Goal: Task Accomplishment & Management: Manage account settings

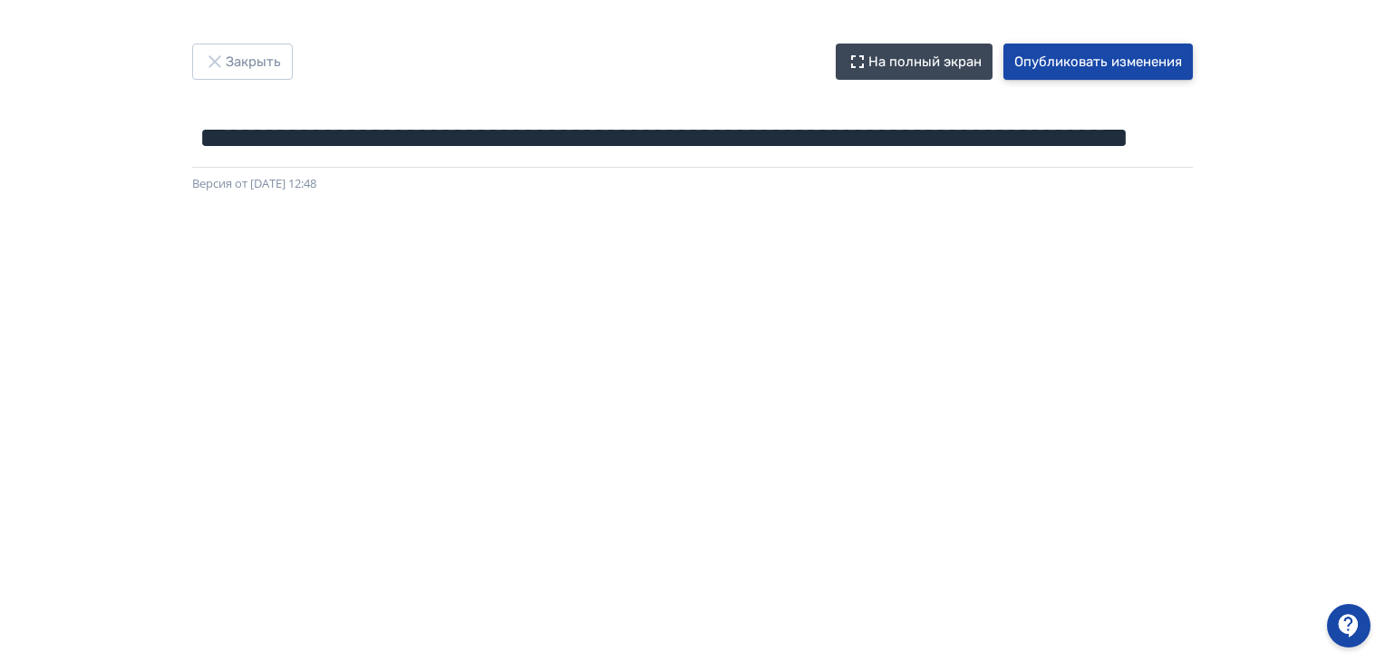
click at [1056, 61] on button "Опубликовать изменения" at bounding box center [1097, 62] width 189 height 36
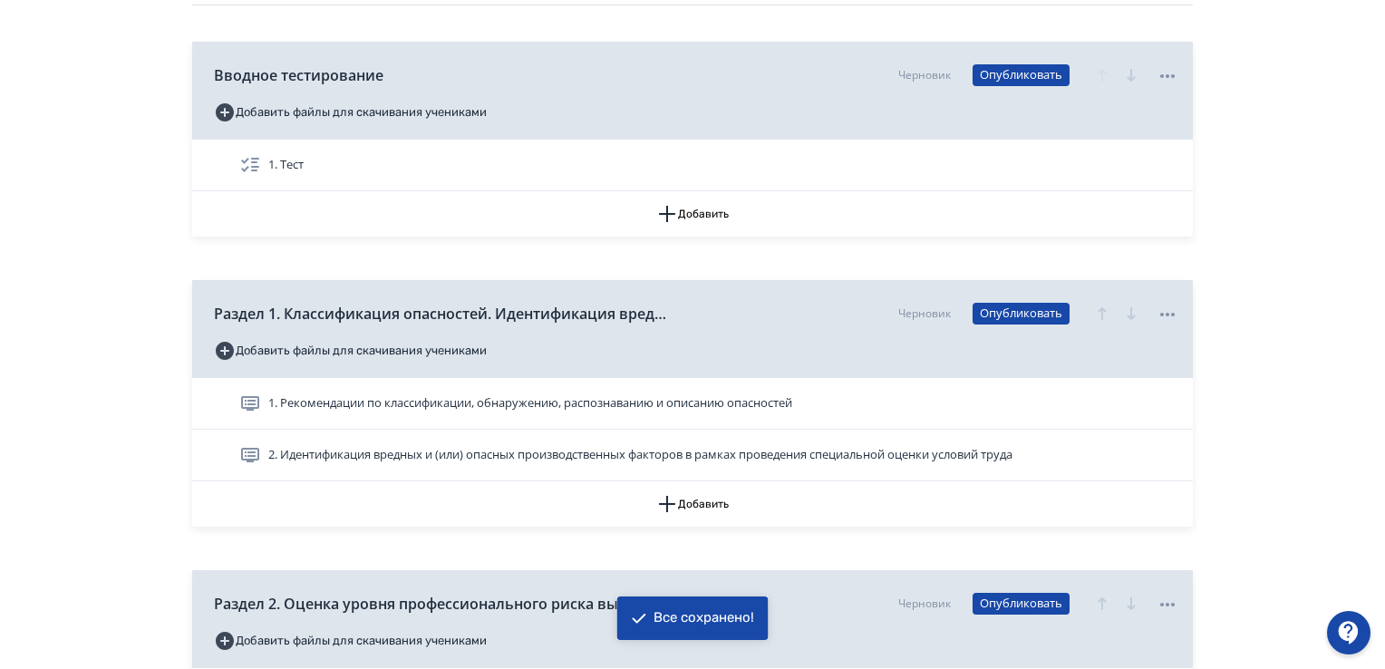
scroll to position [272, 0]
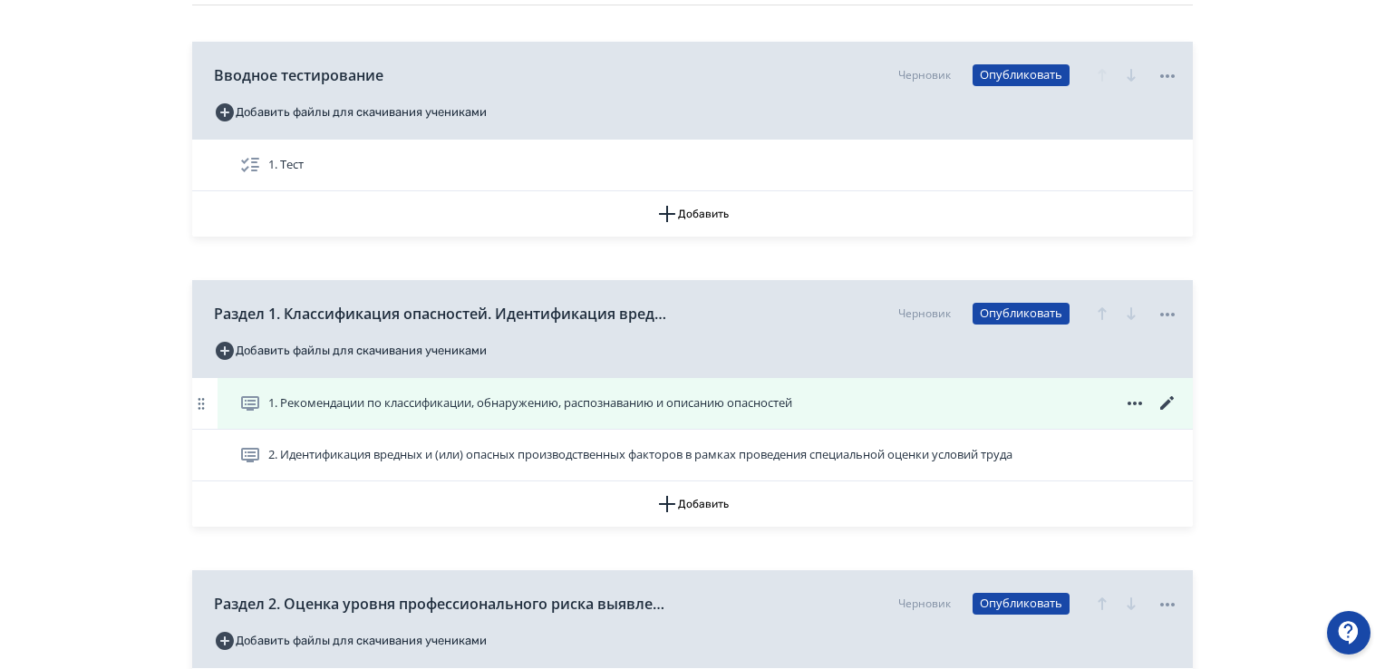
click at [1165, 404] on icon at bounding box center [1167, 403] width 14 height 14
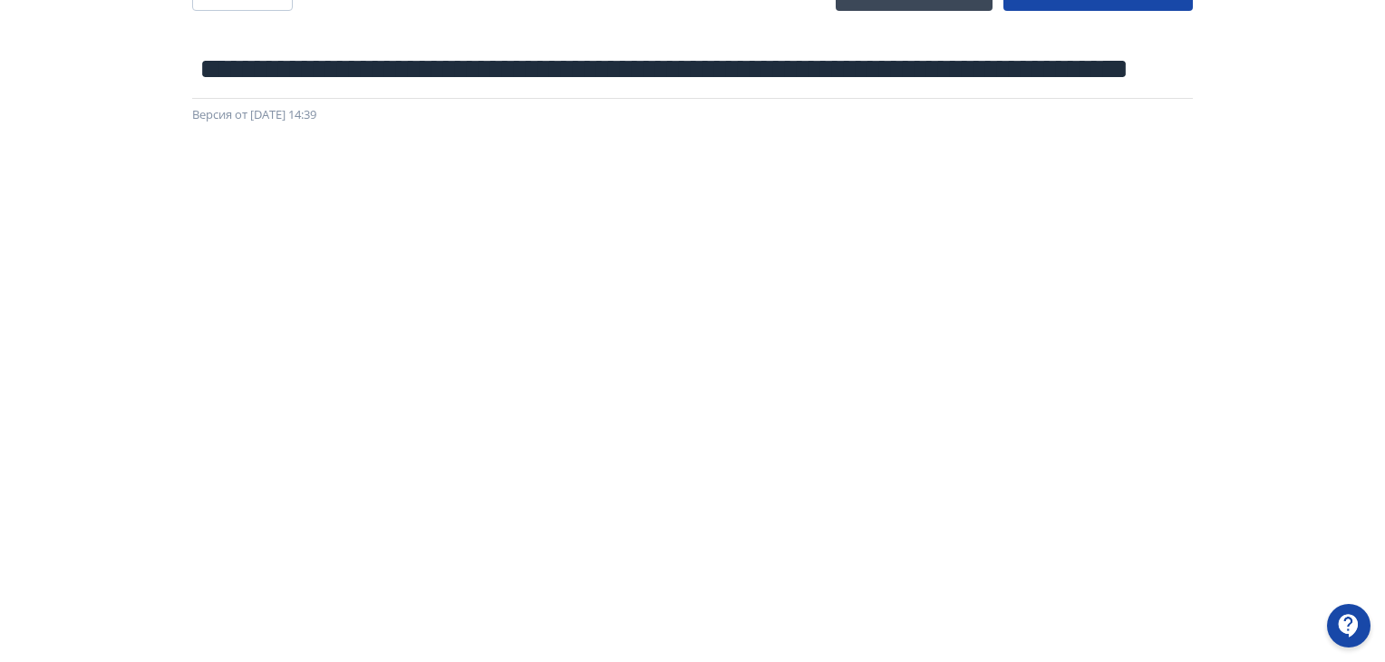
scroll to position [0, 4]
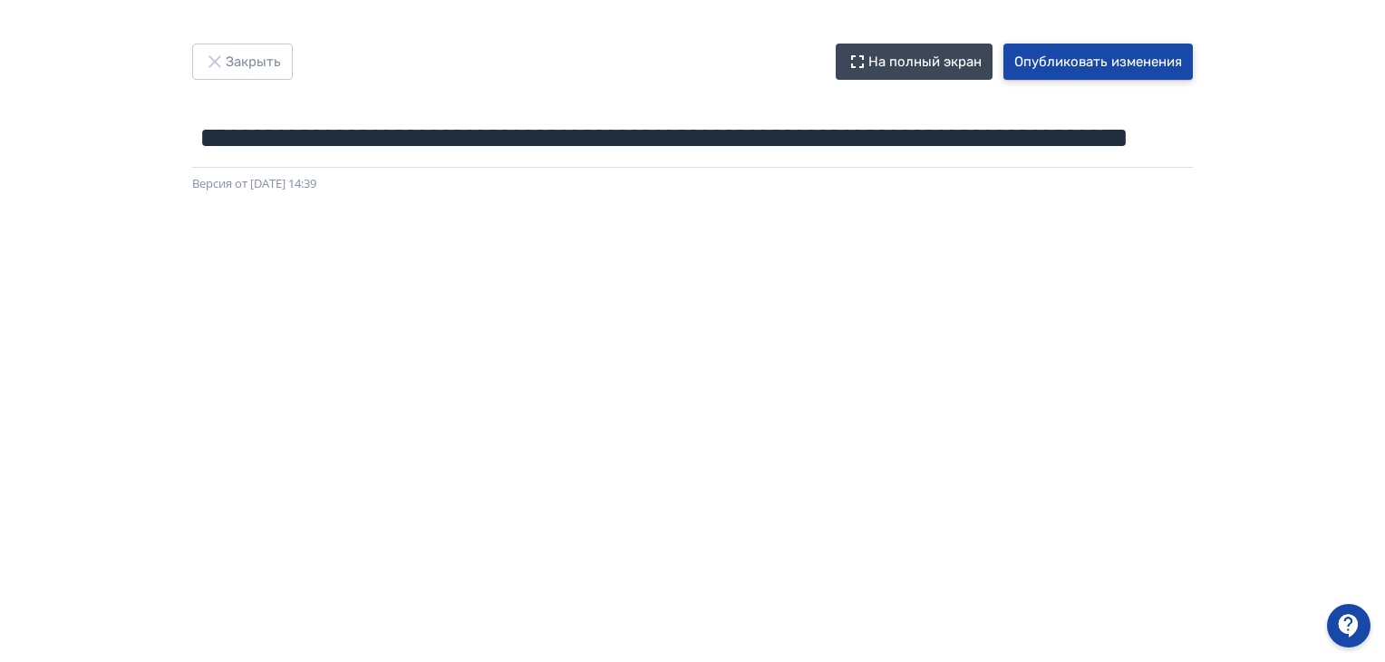
click at [1142, 63] on button "Опубликовать изменения" at bounding box center [1097, 62] width 189 height 36
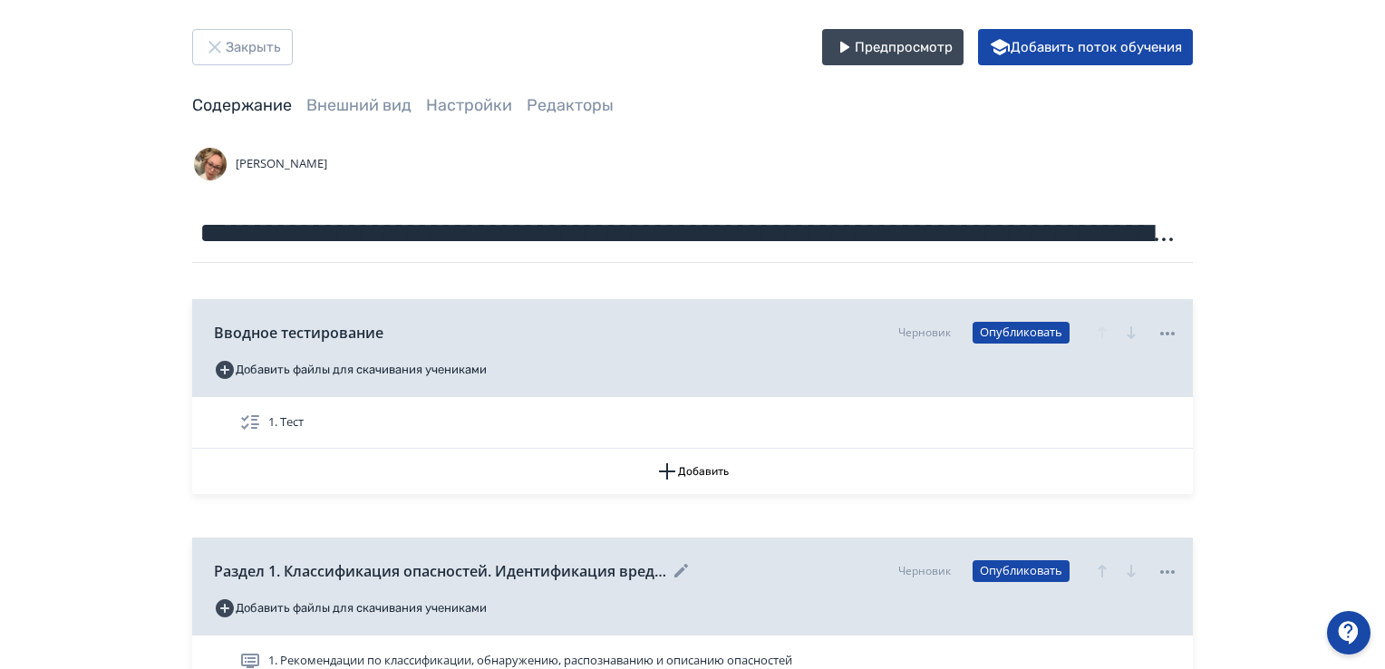
scroll to position [363, 0]
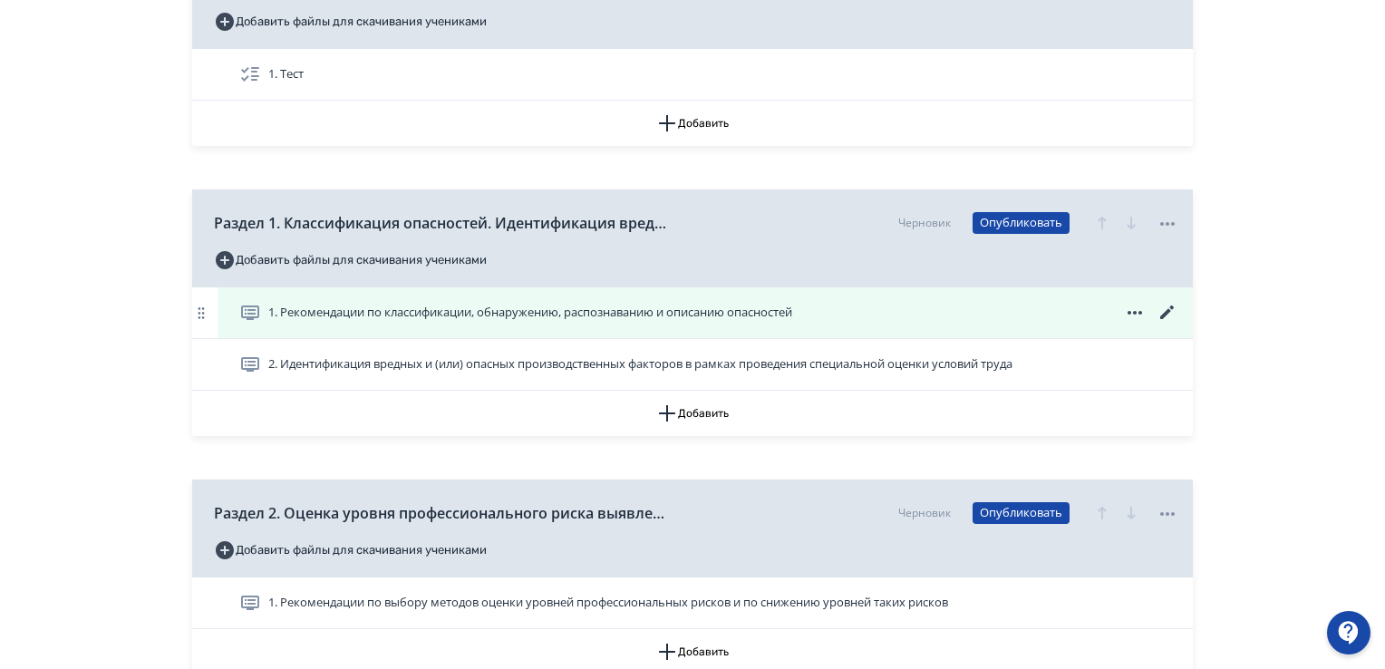
click at [711, 314] on span "1. Рекомендации по классификации, обнаружению, распознаванию и описанию опаснос…" at bounding box center [530, 313] width 524 height 18
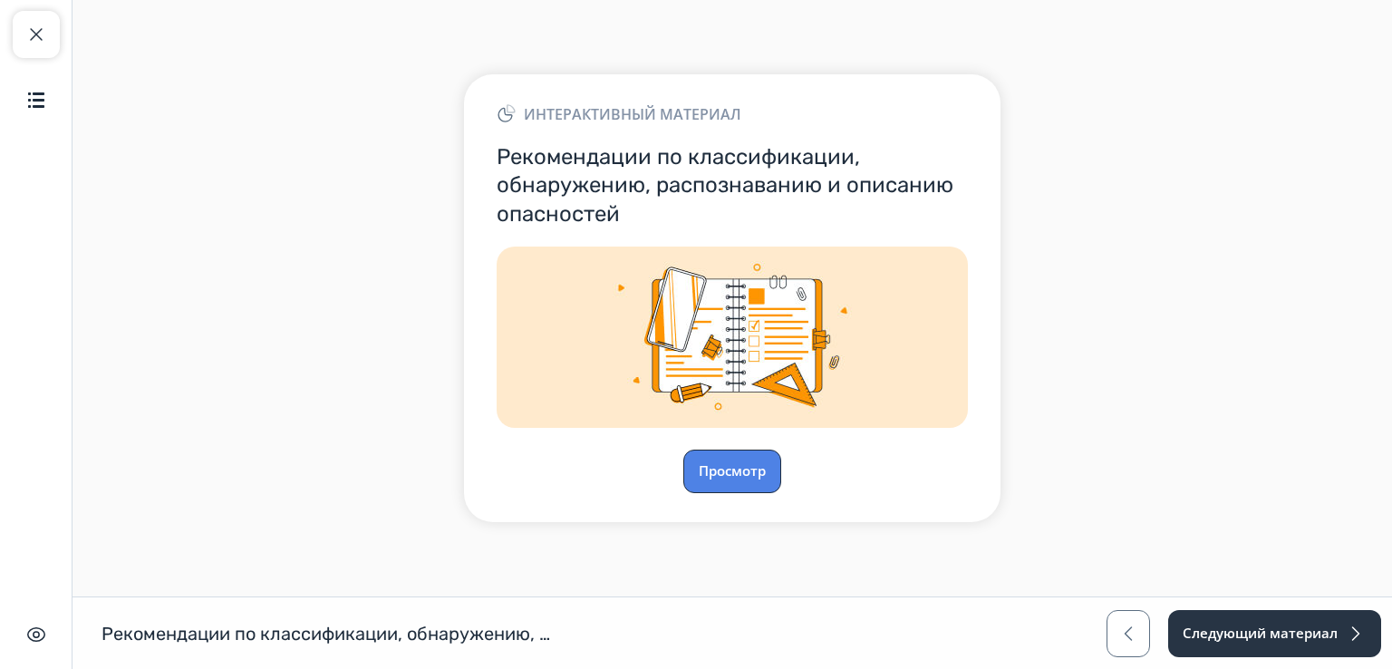
click at [749, 470] on button "Просмотр" at bounding box center [732, 472] width 98 height 44
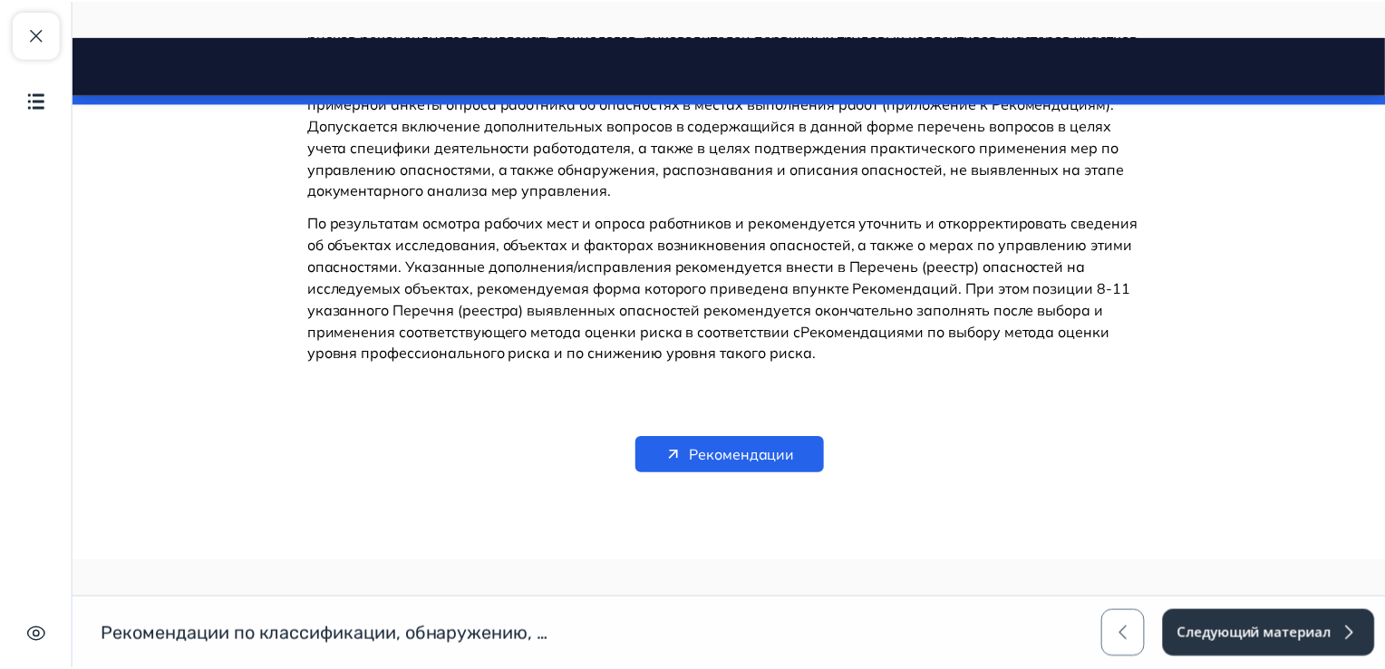
scroll to position [12507, 0]
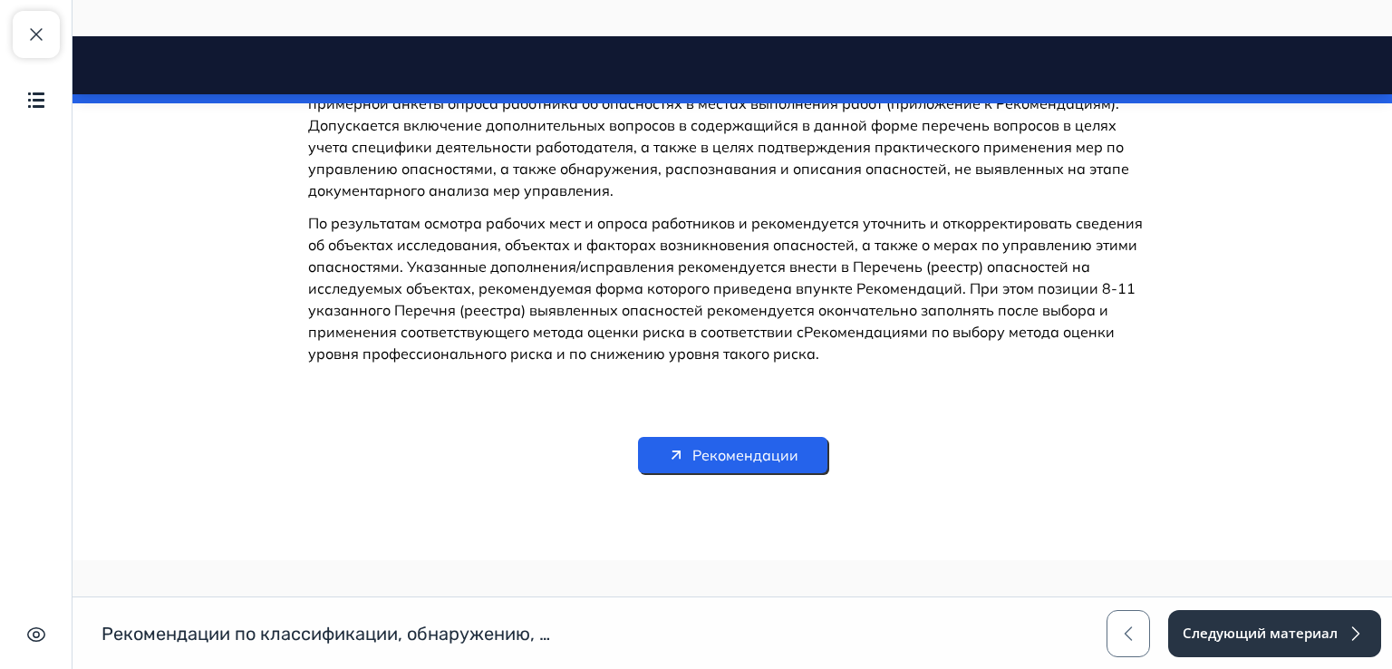
click at [761, 466] on span "Рекомендации" at bounding box center [745, 455] width 106 height 22
click at [22, 36] on button "Закрыть курс" at bounding box center [36, 34] width 47 height 47
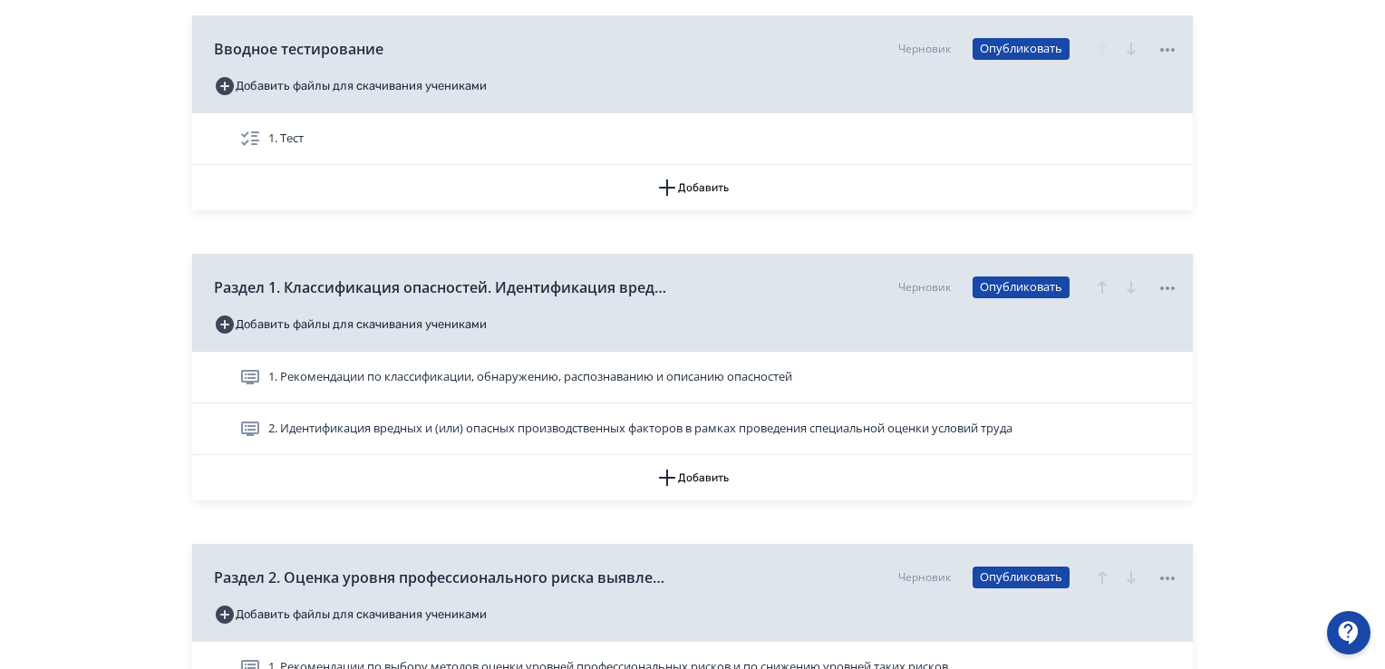
scroll to position [453, 0]
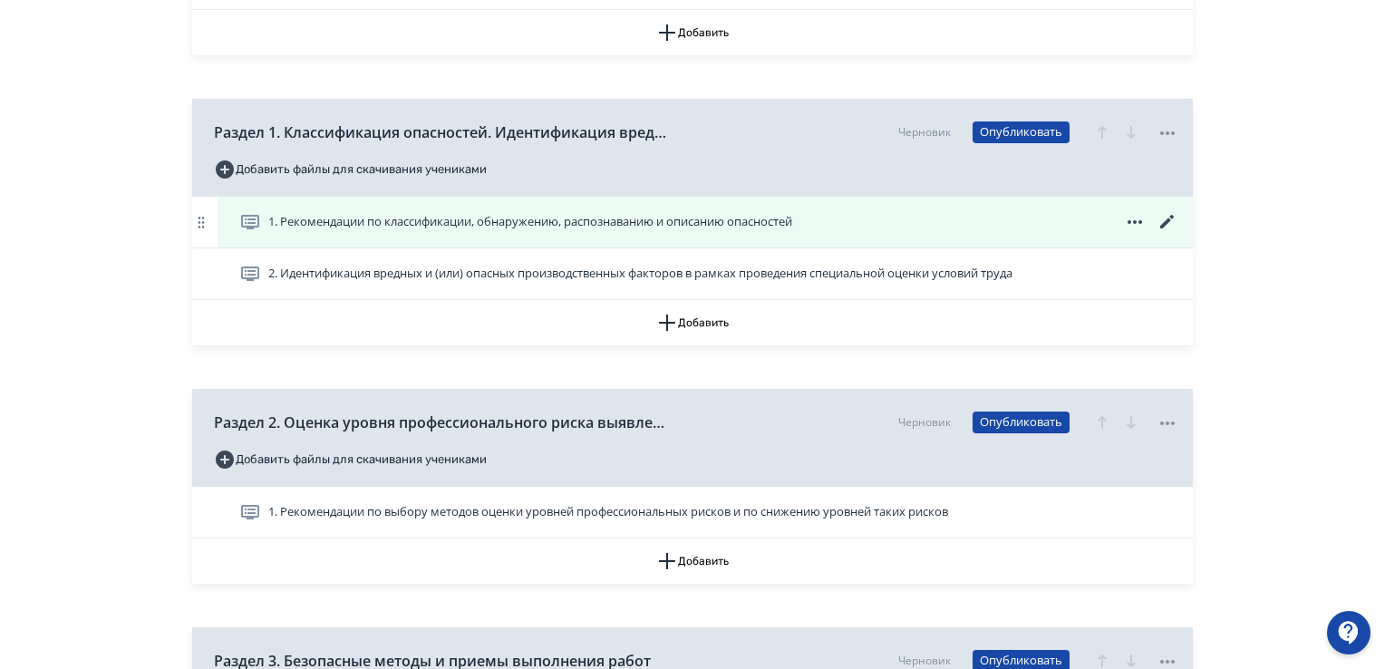
click at [1163, 218] on icon at bounding box center [1167, 222] width 22 height 22
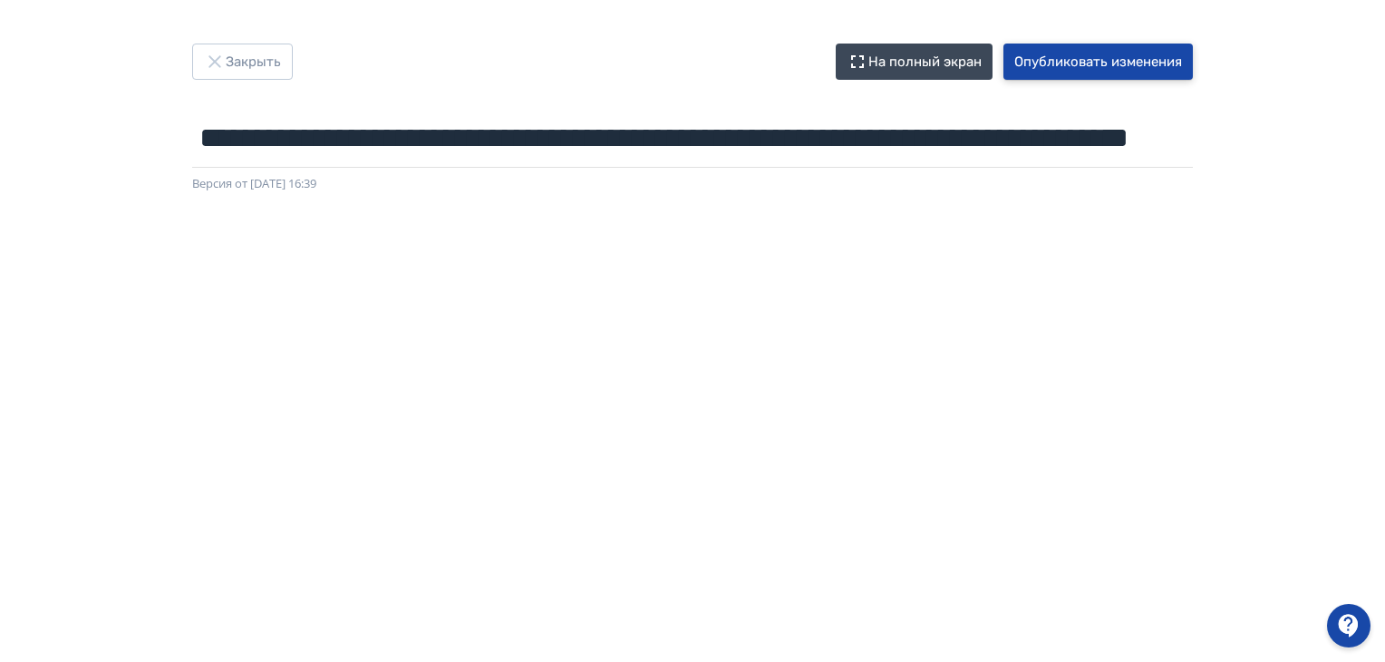
click at [1084, 56] on button "Опубликовать изменения" at bounding box center [1097, 62] width 189 height 36
